Goal: Find specific page/section: Find specific page/section

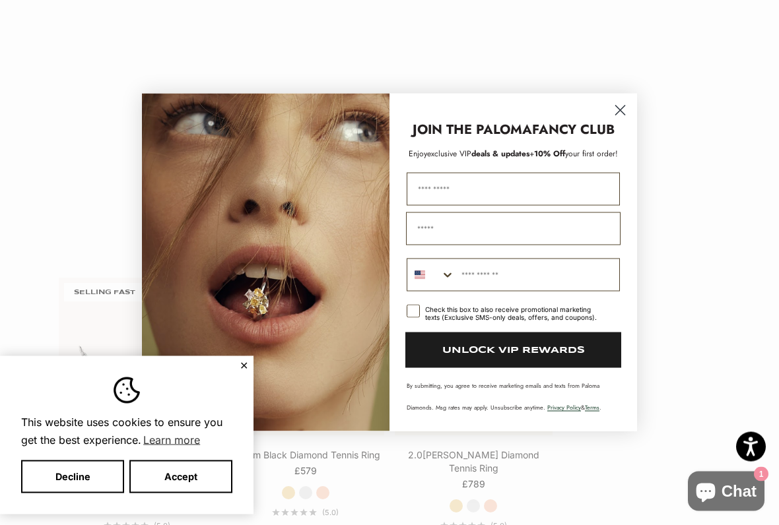
scroll to position [1309, 0]
click at [634, 101] on form "JOIN THE PALOMA FANCY CLUB Enjoy exclusive VIP deals & updates + 10% Off your f…" at bounding box center [389, 263] width 495 height 338
click at [616, 107] on circle "Close dialog" at bounding box center [620, 111] width 22 height 22
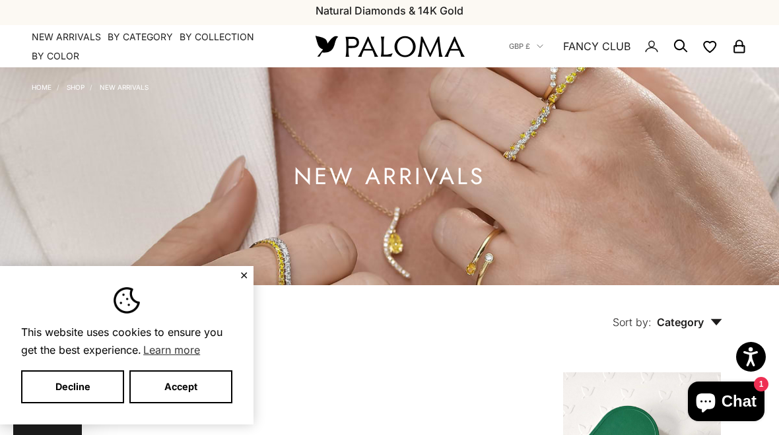
scroll to position [0, 0]
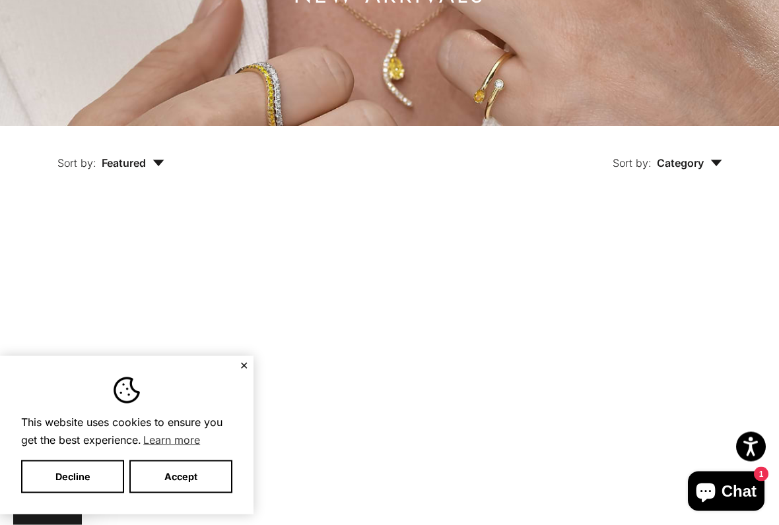
scroll to position [208, 0]
click at [246, 362] on button "✕" at bounding box center [244, 366] width 9 height 8
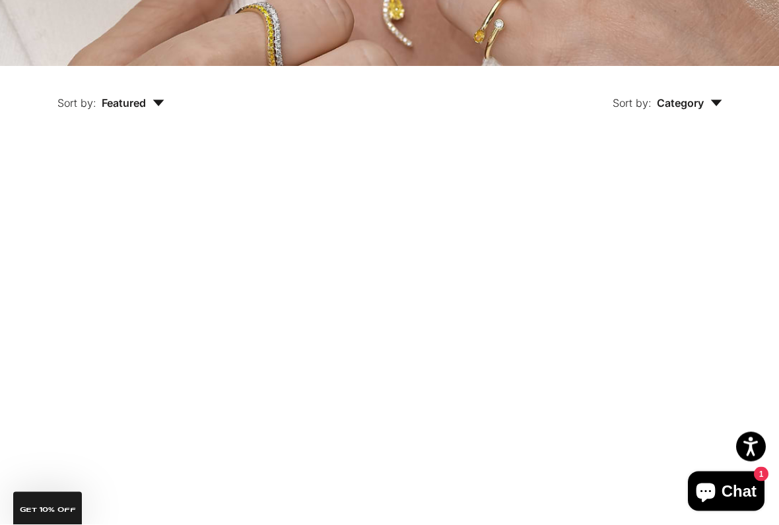
scroll to position [282, 0]
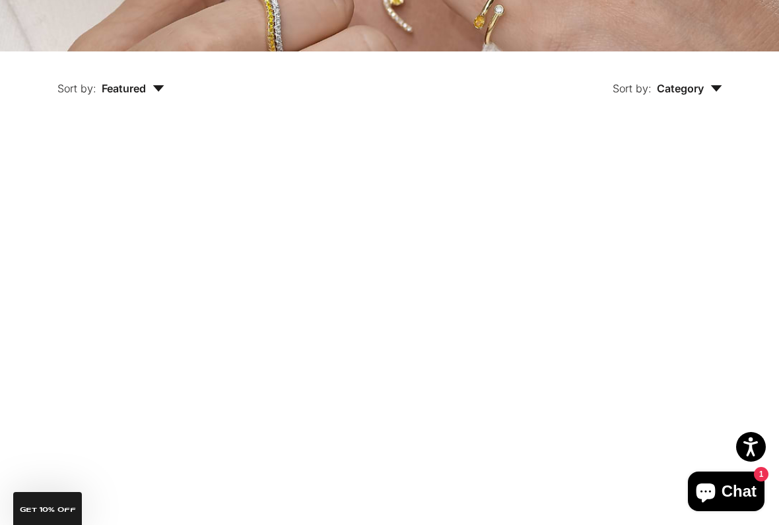
click at [719, 92] on span "Category" at bounding box center [689, 88] width 65 height 13
click at [646, 131] on label "Earrings" at bounding box center [650, 129] width 41 height 17
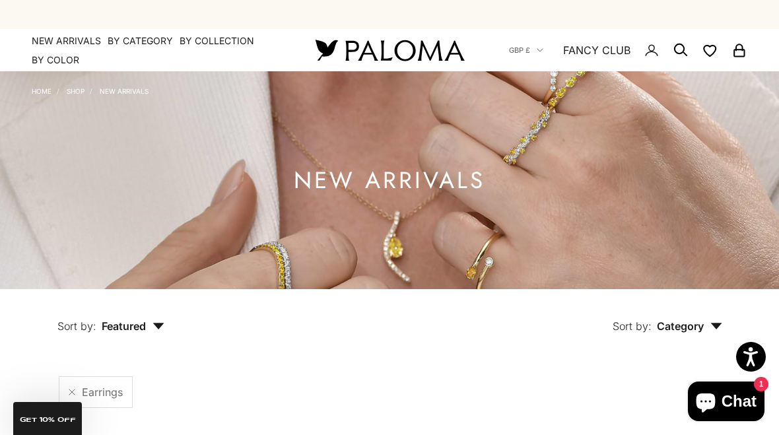
click at [648, 53] on icon "Secondary navigation" at bounding box center [651, 50] width 16 height 16
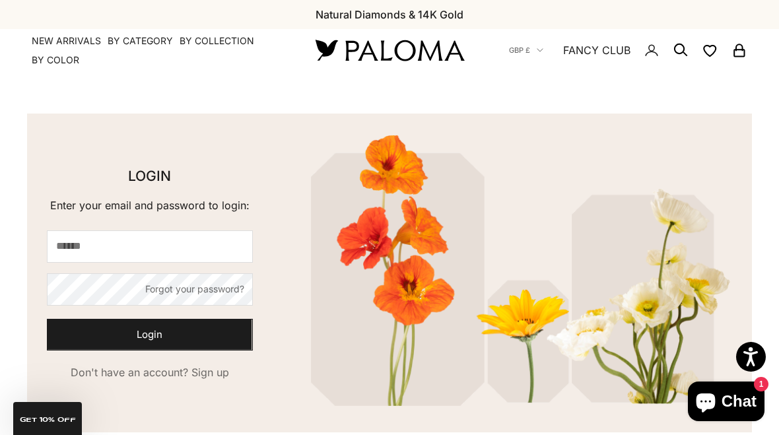
click at [682, 52] on circle "Secondary navigation" at bounding box center [679, 48] width 13 height 13
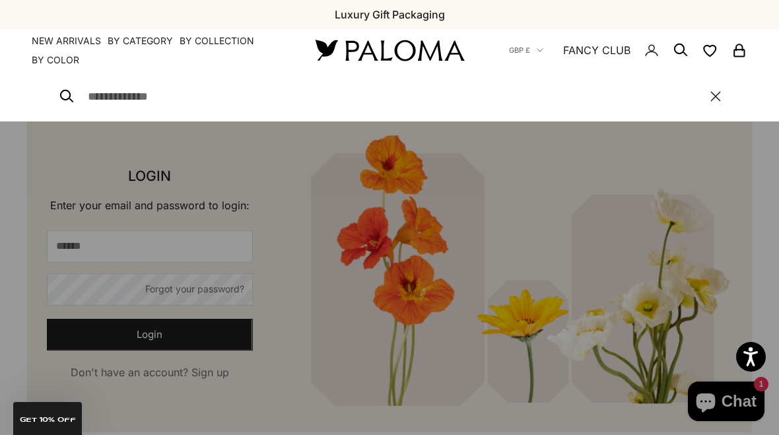
click at [728, 96] on div "Close" at bounding box center [389, 96] width 779 height 50
click at [710, 100] on icon "button" at bounding box center [715, 96] width 11 height 11
